Goal: Check status

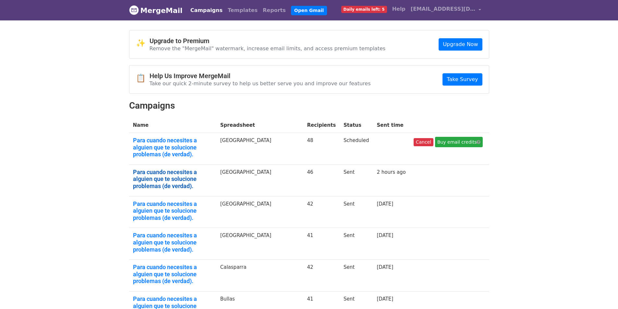
click at [180, 171] on link "Para cuando necesites a alguien que te solucione problemas (de verdad)." at bounding box center [173, 179] width 80 height 21
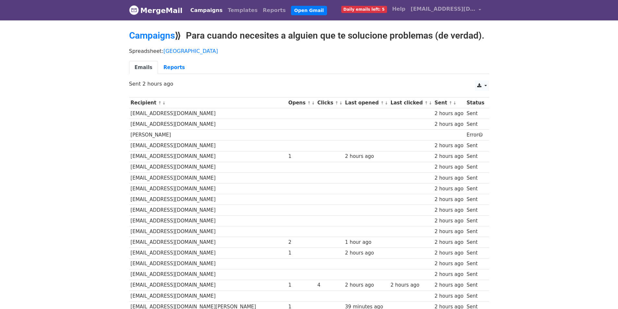
click at [173, 60] on div "Spreadsheet: [GEOGRAPHIC_DATA] Emails Reports" at bounding box center [309, 62] width 370 height 36
click at [175, 67] on link "Reports" at bounding box center [174, 67] width 32 height 13
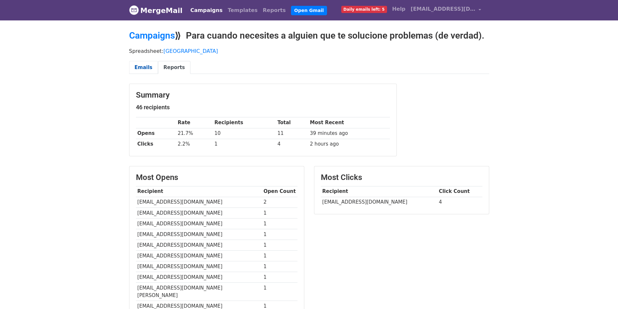
click at [148, 68] on link "Emails" at bounding box center [143, 67] width 29 height 13
